Goal: Check status: Check status

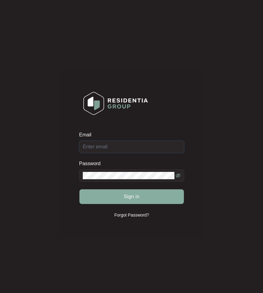
type input "[EMAIL_ADDRESS][DOMAIN_NAME]"
click at [124, 201] on button "Sign in" at bounding box center [131, 196] width 105 height 15
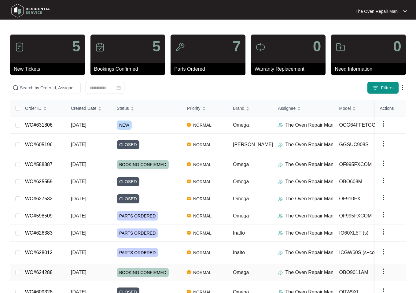
click at [263, 269] on p "The Oven Repair Man" at bounding box center [310, 272] width 48 height 7
click at [263, 264] on td "OBO9011AM" at bounding box center [364, 272] width 61 height 17
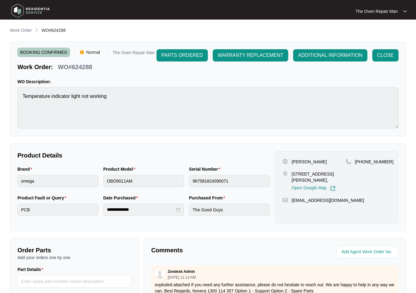
click at [82, 67] on p "WO#624288" at bounding box center [75, 67] width 34 height 9
copy p "624288"
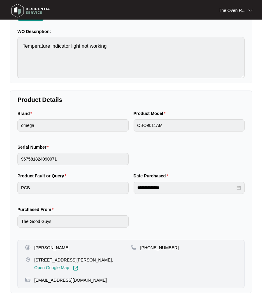
scroll to position [87, 0]
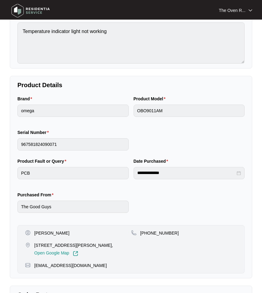
click at [188, 203] on div "**********" at bounding box center [131, 189] width 232 height 62
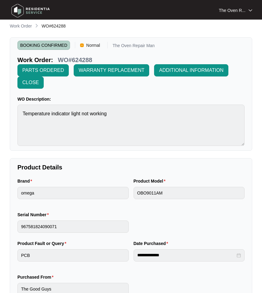
scroll to position [0, 0]
